Goal: Task Accomplishment & Management: Use online tool/utility

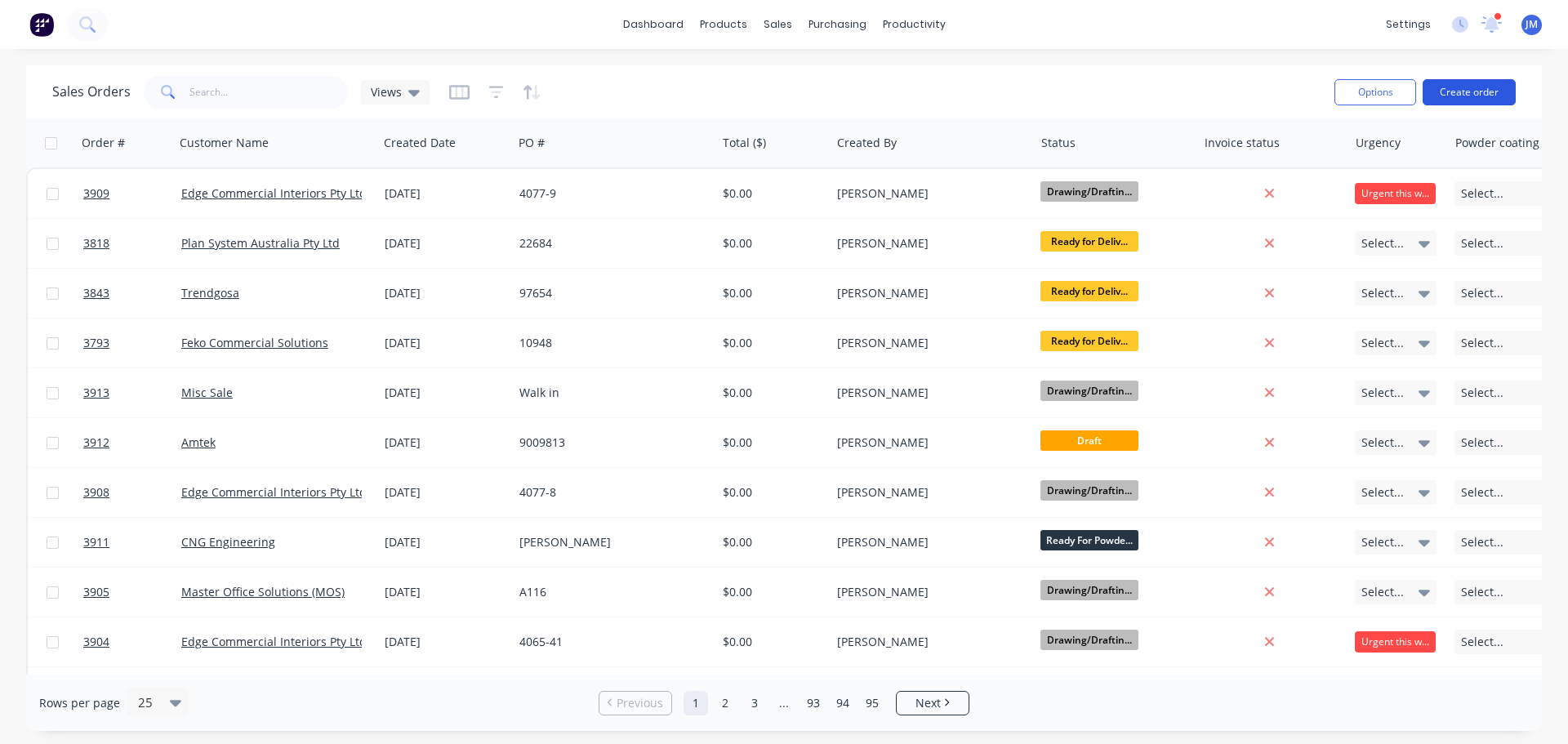
click at [1453, 91] on button "Create order" at bounding box center [1469, 92] width 93 height 26
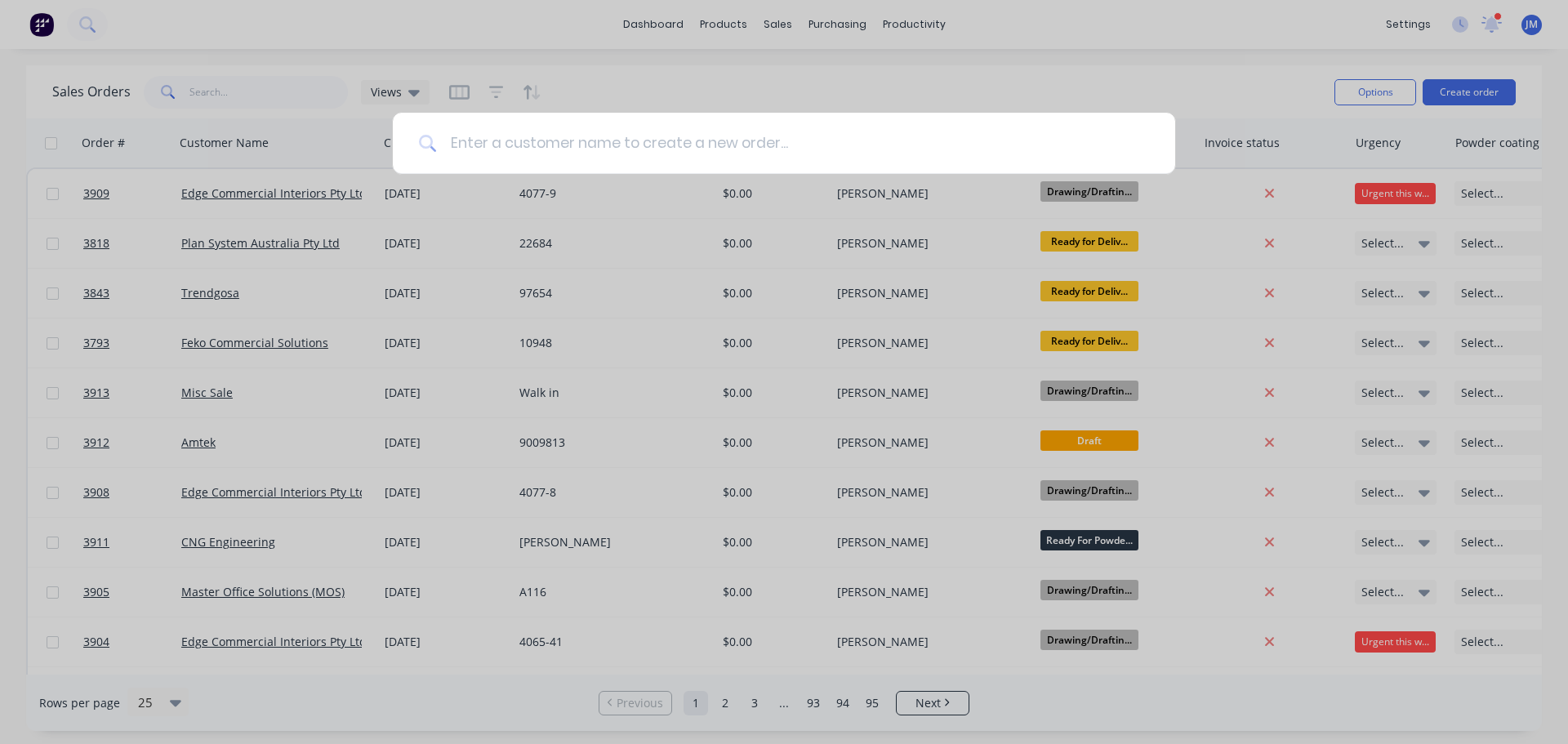
click at [456, 140] on input at bounding box center [792, 144] width 712 height 61
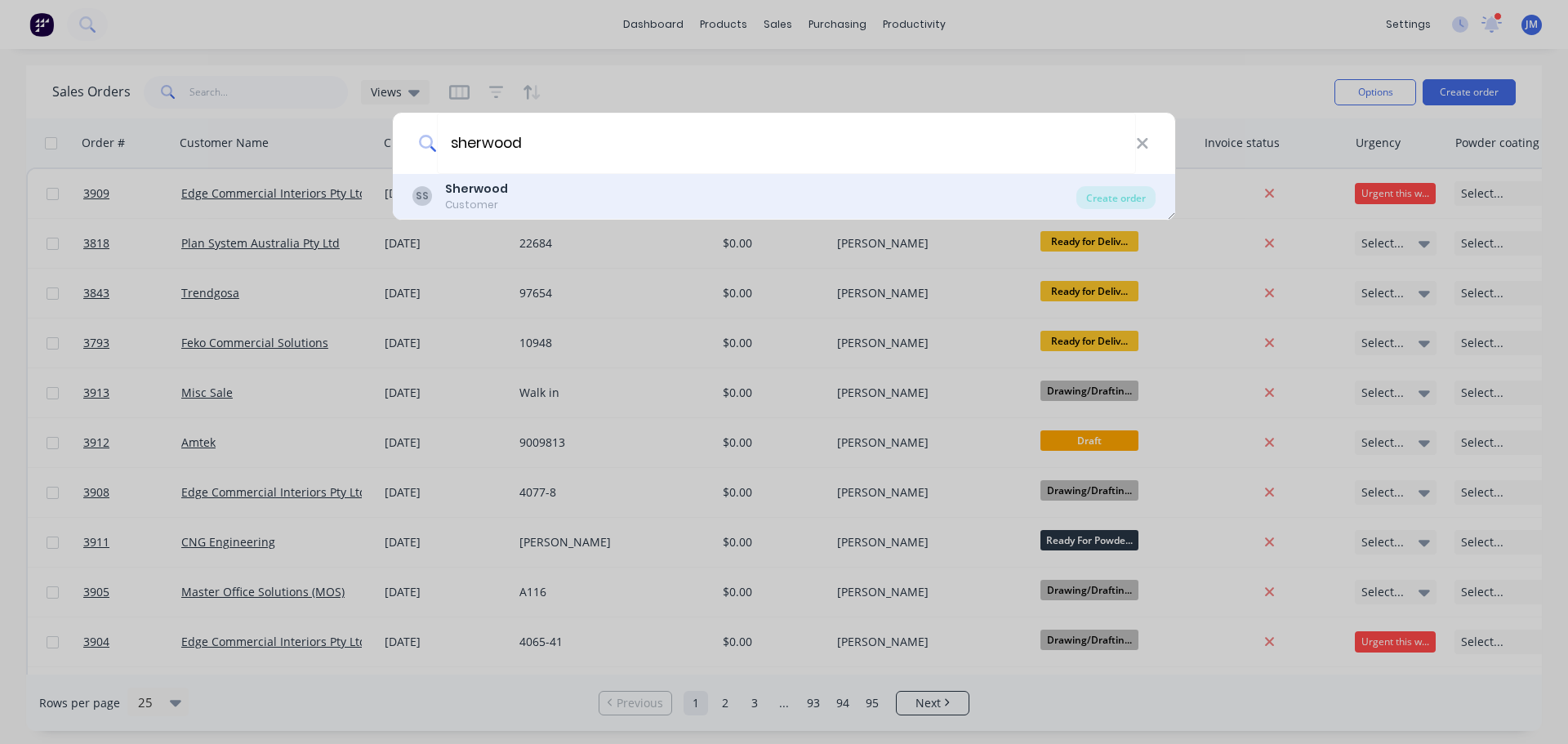
type input "sherwood"
click at [483, 198] on div "Customer" at bounding box center [477, 204] width 63 height 15
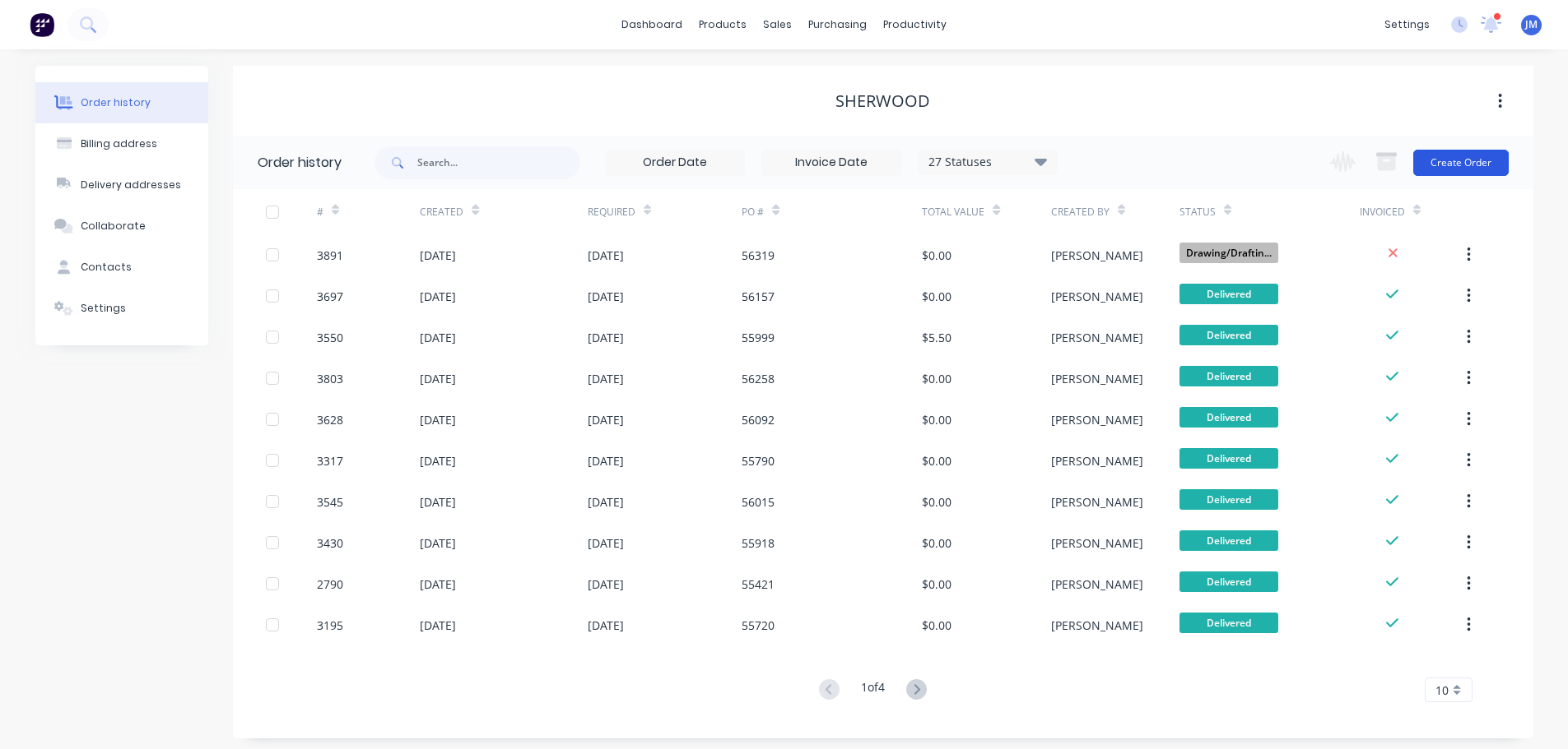
click at [1475, 158] on button "Create Order" at bounding box center [1460, 163] width 96 height 26
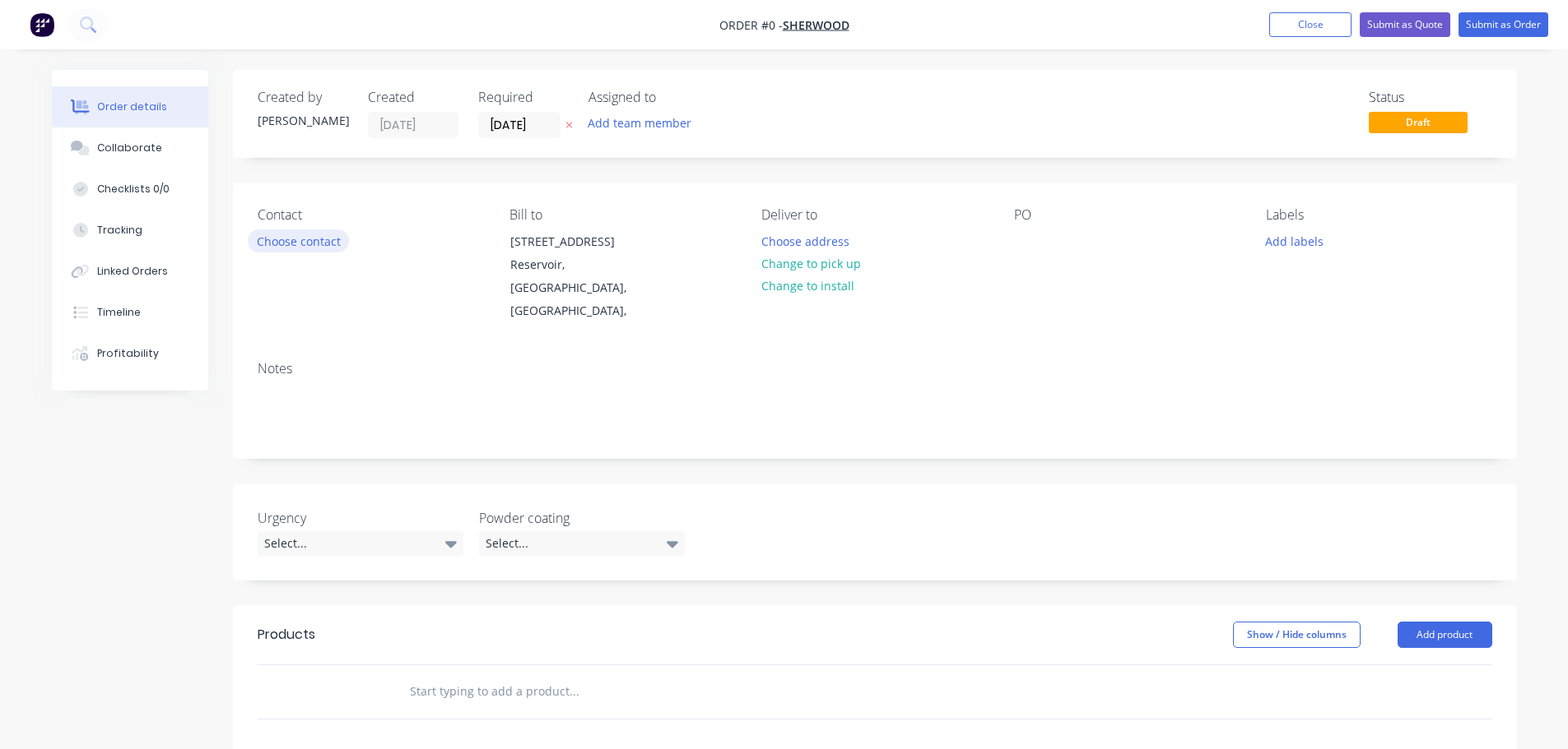
click at [286, 245] on button "Choose contact" at bounding box center [298, 240] width 101 height 22
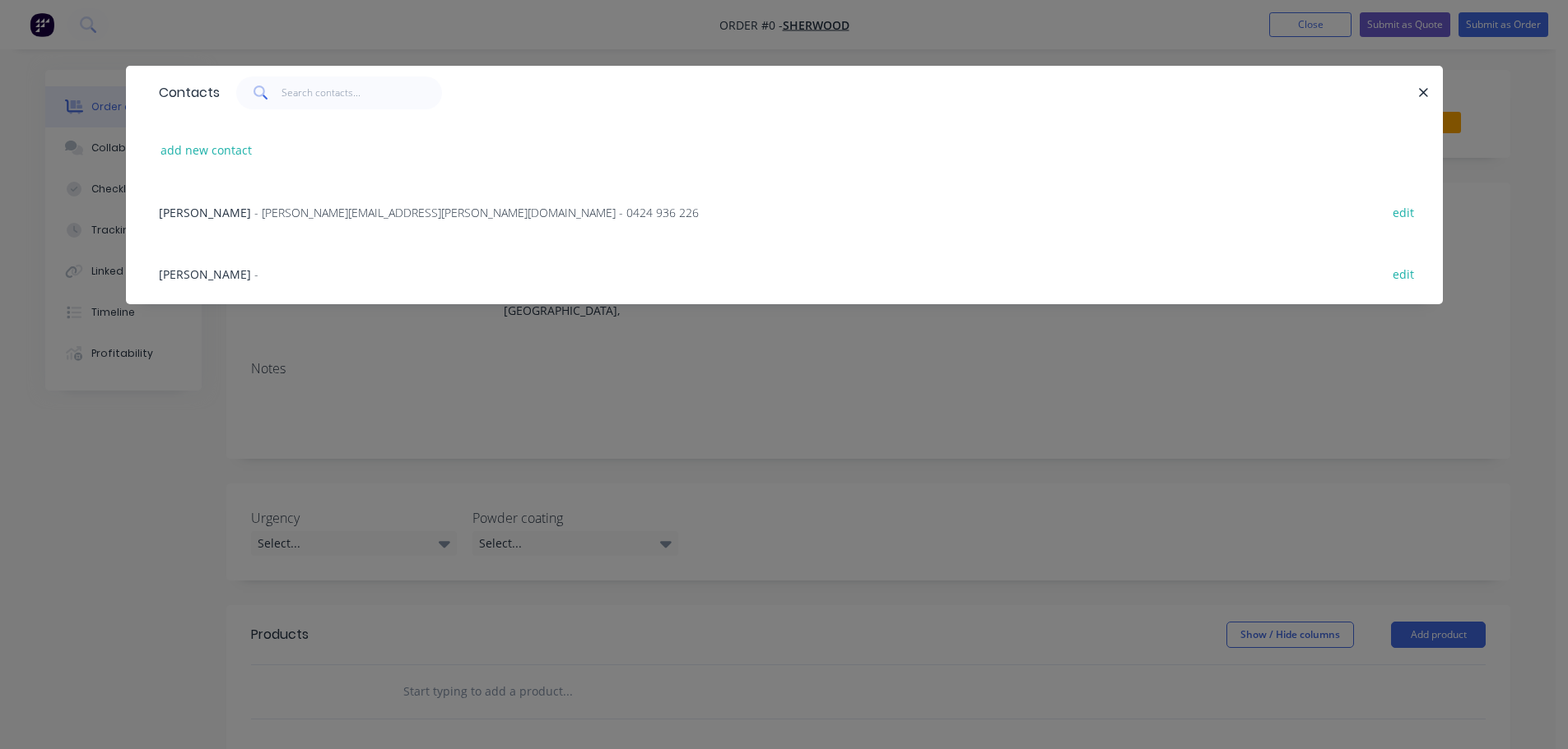
click at [280, 210] on span "- [PERSON_NAME][EMAIL_ADDRESS][PERSON_NAME][DOMAIN_NAME] - 0424 936 226" at bounding box center [476, 213] width 444 height 16
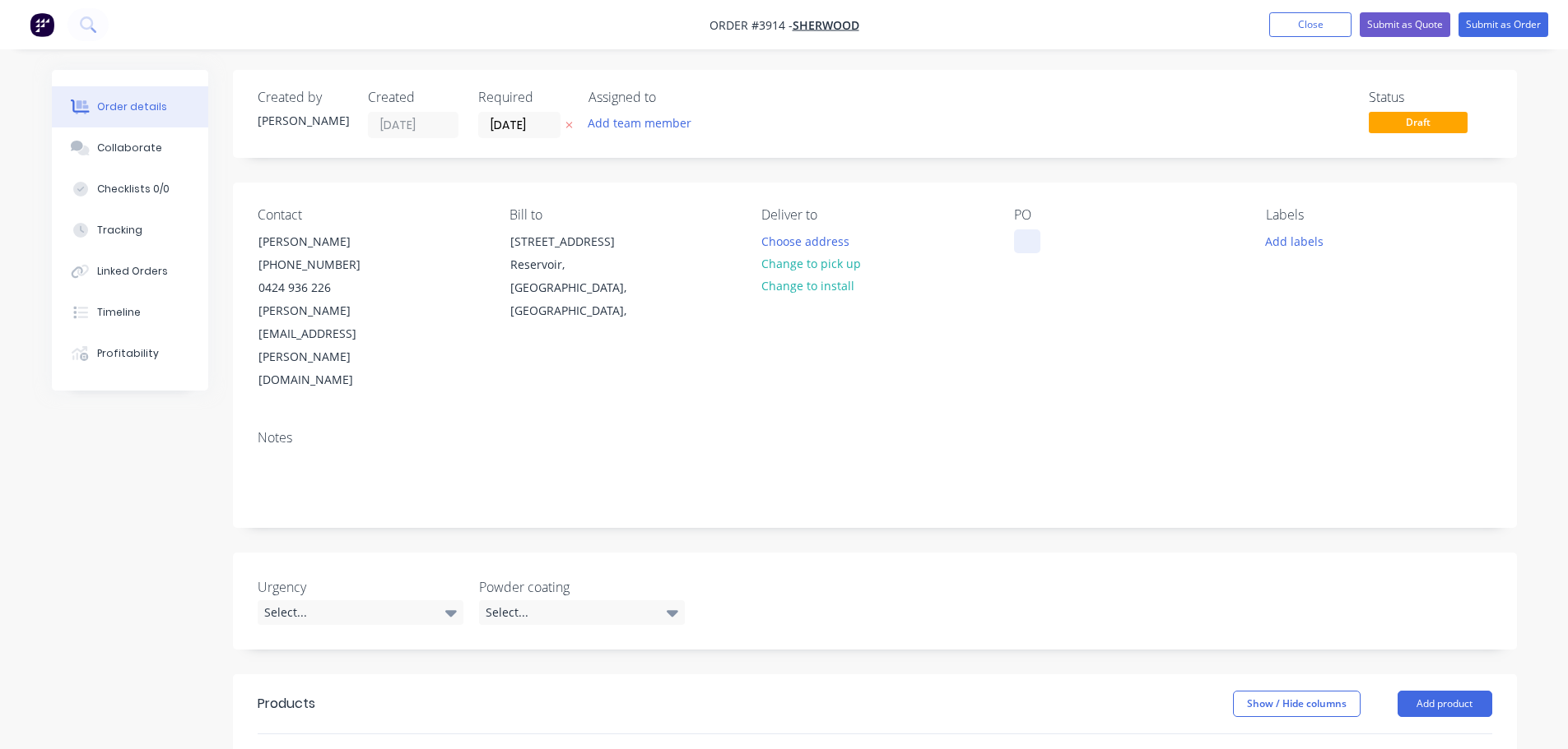
click at [1026, 241] on div at bounding box center [1027, 241] width 26 height 24
click at [894, 244] on div "Deliver to Choose address Change to pick up Change to install" at bounding box center [874, 300] width 225 height 185
click at [796, 241] on button "Choose address" at bounding box center [805, 240] width 105 height 22
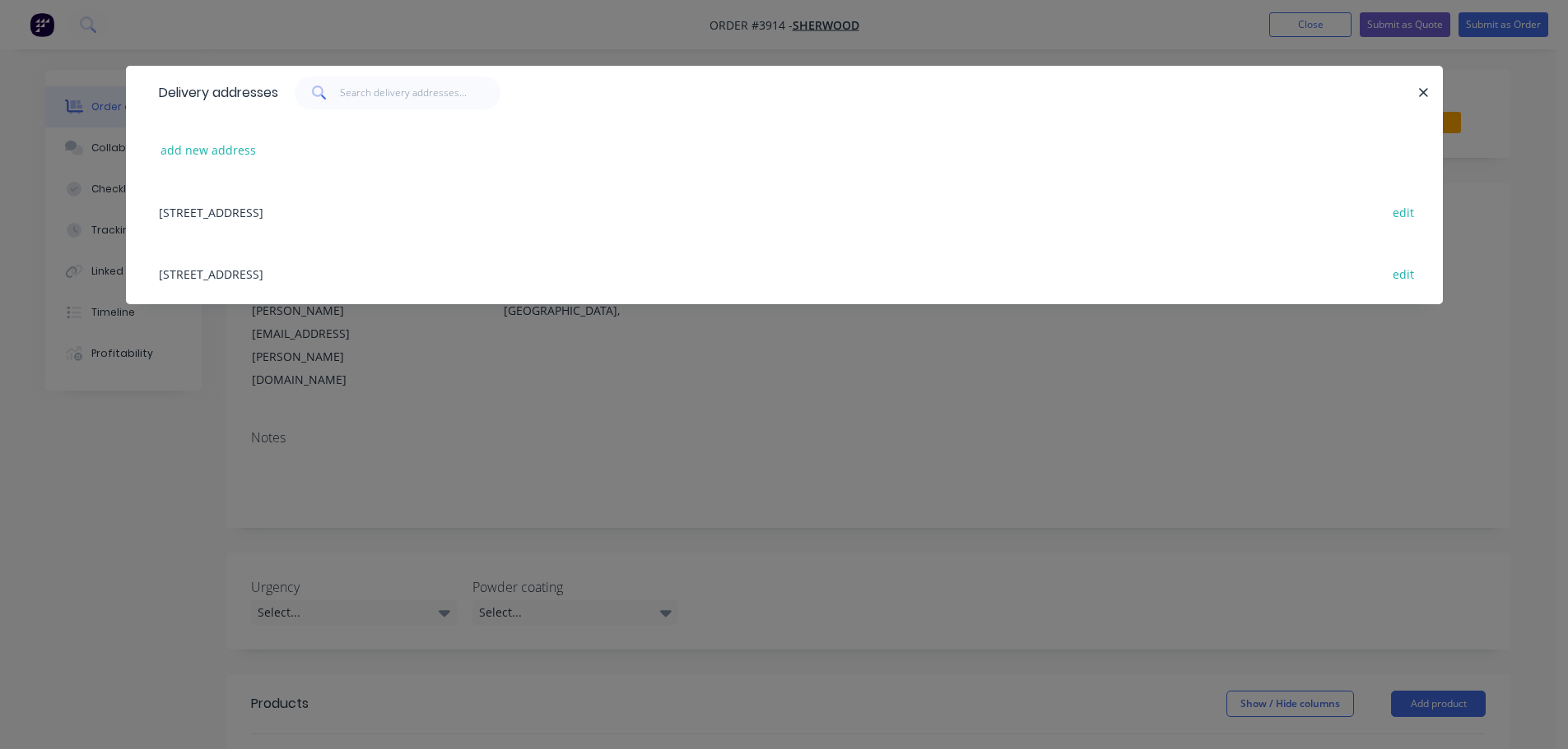
click at [242, 215] on div "[STREET_ADDRESS] edit" at bounding box center [784, 212] width 1267 height 61
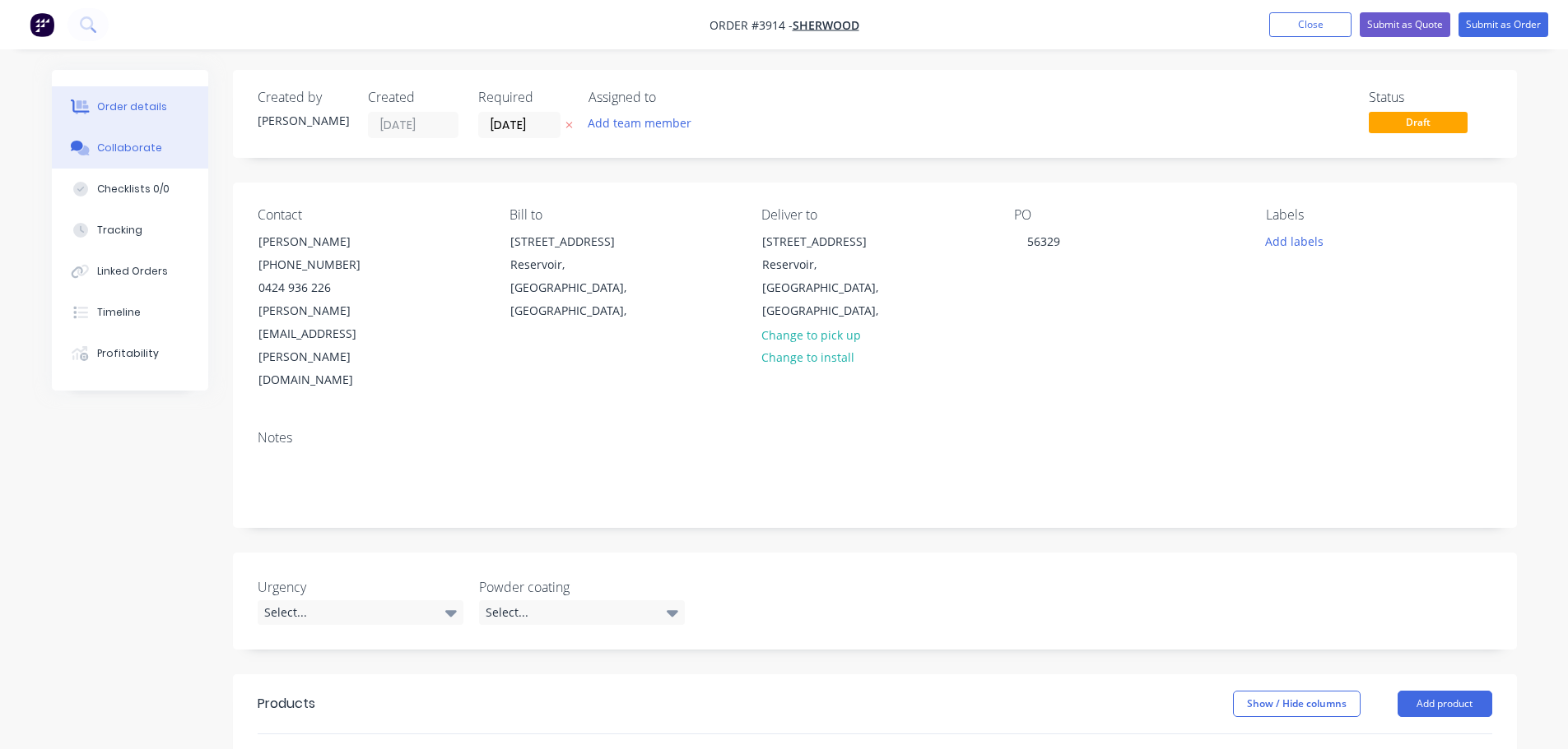
click at [131, 141] on div "Collaborate" at bounding box center [130, 148] width 65 height 15
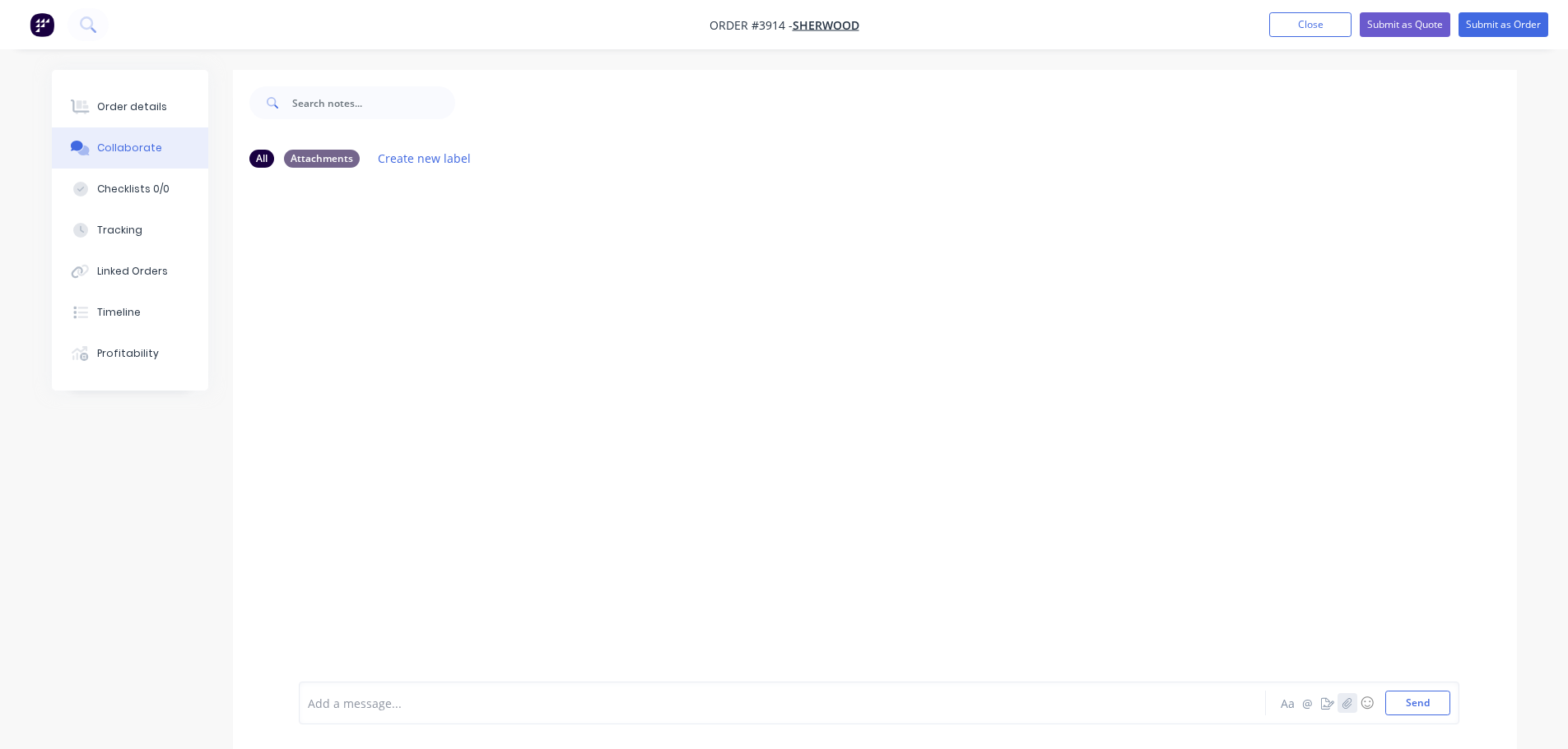
click at [1353, 696] on button "button" at bounding box center [1347, 703] width 20 height 20
click at [1422, 699] on button "Send" at bounding box center [1417, 703] width 65 height 25
click at [1069, 398] on div "JM You 02:12pm [DATE] 56329.pdf Labels Download Delete" at bounding box center [875, 432] width 1284 height 501
click at [134, 108] on div "Order details" at bounding box center [132, 107] width 70 height 15
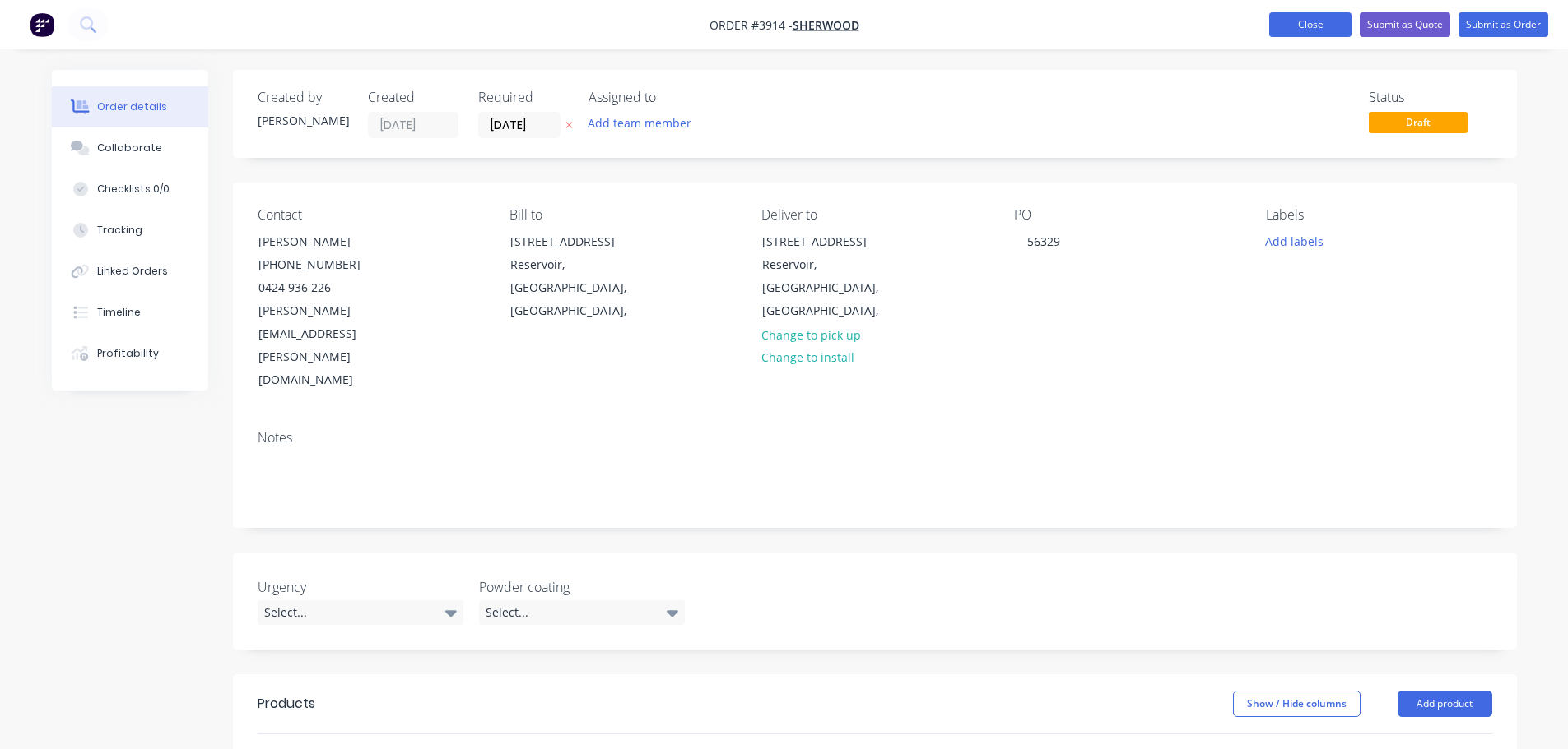
click at [1279, 27] on button "Close" at bounding box center [1310, 25] width 82 height 25
